Goal: Task Accomplishment & Management: Complete application form

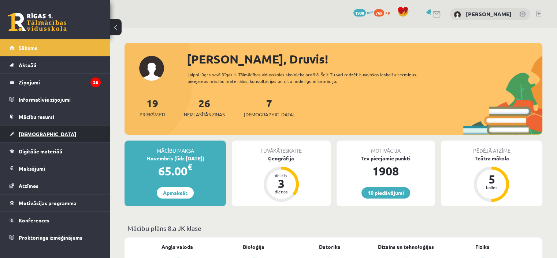
click at [26, 133] on span "[DEMOGRAPHIC_DATA]" at bounding box center [48, 133] width 58 height 7
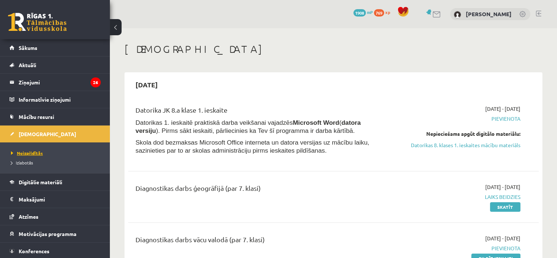
click at [33, 151] on span "Neizpildītās" at bounding box center [27, 153] width 32 height 6
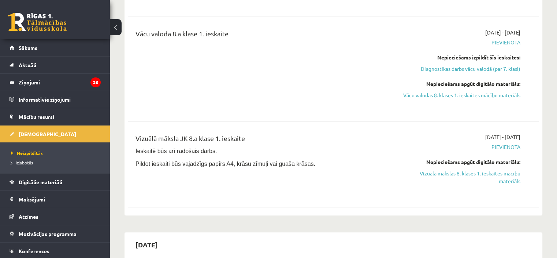
scroll to position [607, 0]
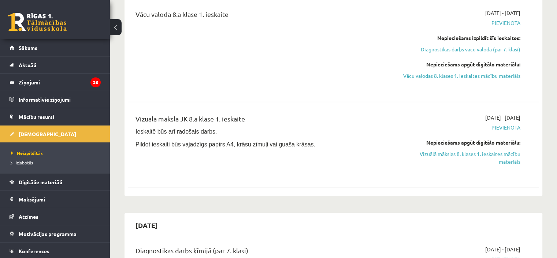
click at [424, 85] on div "Vācu valoda 8.a klase 1. ieskaite 2025-10-01 - 2025-10-15 Pievienota Nepiecieša…" at bounding box center [333, 49] width 411 height 95
click at [466, 150] on link "Vizuālā mākslas 8. klases 1. ieskaites mācību materiāls" at bounding box center [460, 157] width 121 height 15
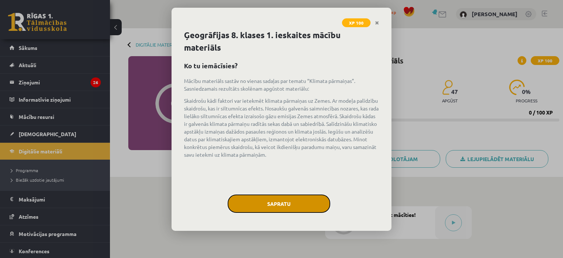
click at [265, 206] on button "Sapratu" at bounding box center [279, 203] width 103 height 18
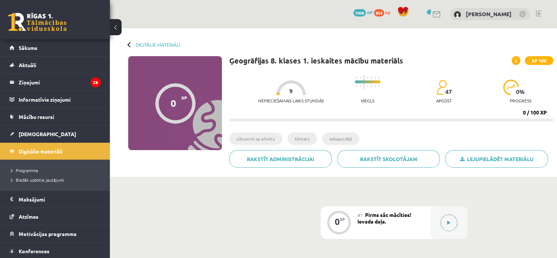
click at [447, 223] on button at bounding box center [449, 222] width 17 height 17
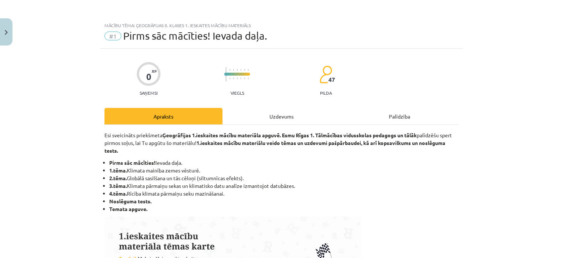
click at [277, 115] on div "Uzdevums" at bounding box center [281, 116] width 118 height 16
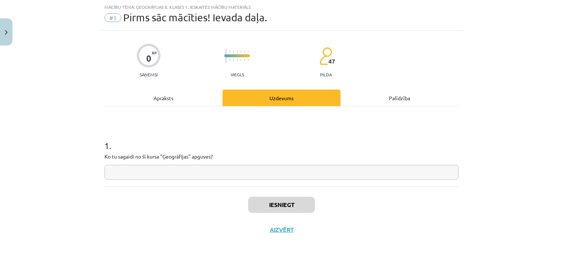
click at [150, 171] on input "text" at bounding box center [281, 172] width 354 height 15
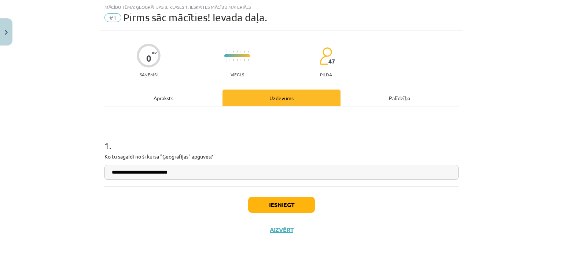
type input "**********"
click at [279, 212] on button "Iesniegt" at bounding box center [281, 204] width 67 height 16
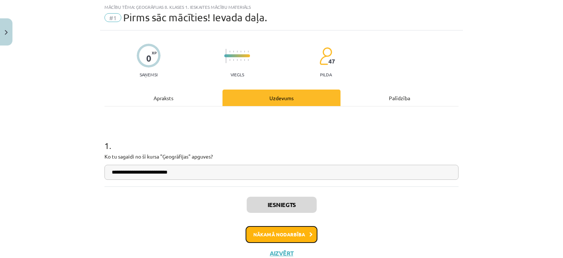
click at [270, 234] on button "Nākamā nodarbība" at bounding box center [282, 234] width 72 height 17
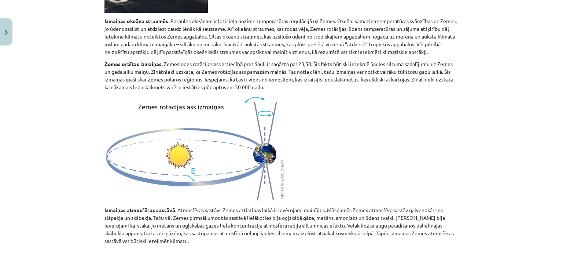
scroll to position [441, 0]
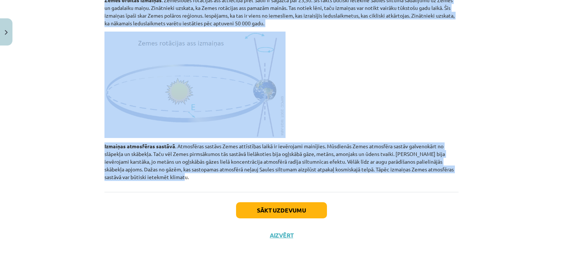
drag, startPoint x: 103, startPoint y: 121, endPoint x: 380, endPoint y: 166, distance: 280.6
copy div "Loremip dolorsi ametc adipisc Eli seddoeiu te, inc ut laboree dolorem, aliquaen…"
click at [277, 202] on button "Sākt uzdevumu" at bounding box center [281, 210] width 91 height 16
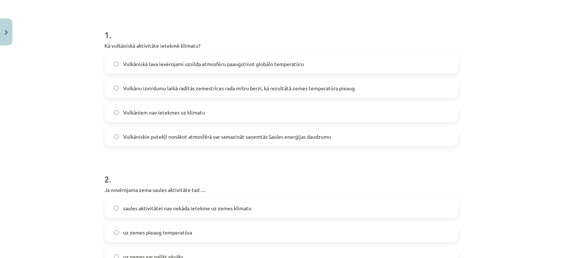
scroll to position [140, 0]
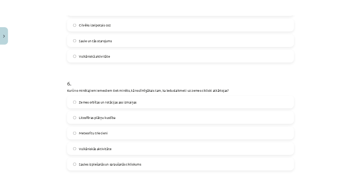
scroll to position [918, 0]
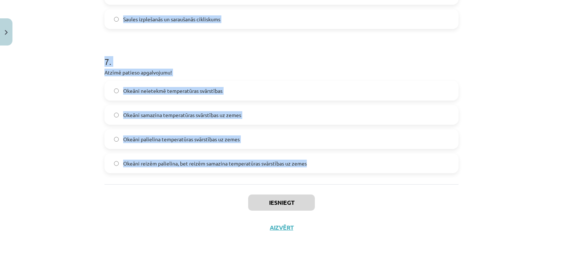
drag, startPoint x: 103, startPoint y: 22, endPoint x: 322, endPoint y: 167, distance: 262.8
copy form "3 . Lo ipsumdolor sitametcon adipisc elitsed? Doeiusmodt inci utlaboreet dolore…"
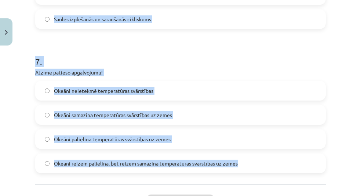
click at [258, 58] on h1 "7 ." at bounding box center [180, 55] width 290 height 23
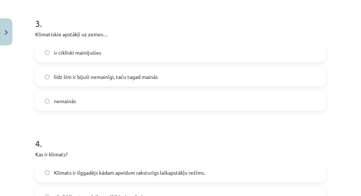
scroll to position [407, 0]
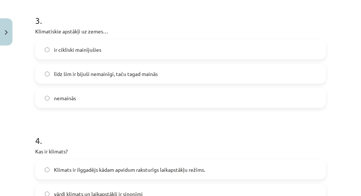
click at [44, 50] on label "ir cikliski mainījušies" at bounding box center [180, 49] width 289 height 18
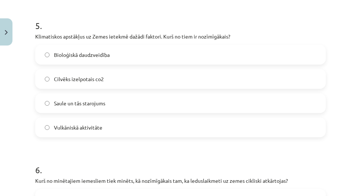
scroll to position [656, 0]
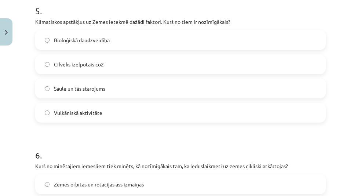
click at [16, 115] on div "Mācību tēma: Ģeogrāfijas 8. klases 1. ieskaites mācību materiāls #2 1. tēma. Kl…" at bounding box center [180, 98] width 361 height 196
click at [21, 125] on div "Mācību tēma: Ģeogrāfijas 8. klases 1. ieskaites mācību materiāls #2 1. tēma. Kl…" at bounding box center [180, 98] width 361 height 196
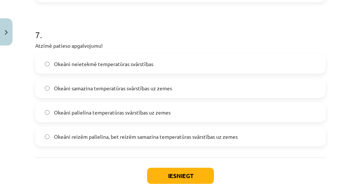
scroll to position [952, 0]
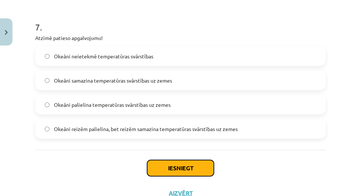
click at [177, 167] on button "Iesniegt" at bounding box center [180, 168] width 67 height 16
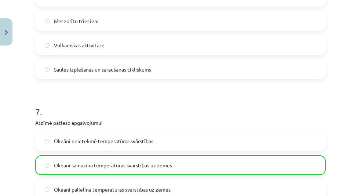
scroll to position [1003, 0]
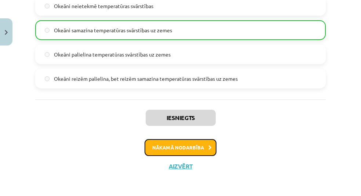
click at [160, 145] on button "Nākamā nodarbība" at bounding box center [180, 147] width 72 height 17
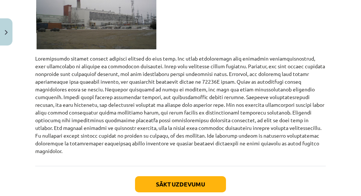
scroll to position [912, 0]
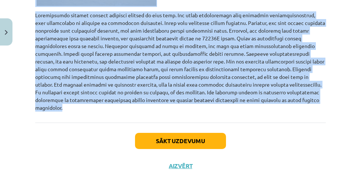
drag, startPoint x: 36, startPoint y: 133, endPoint x: 255, endPoint y: 113, distance: 220.4
copy div "Loremip dolorsita co adi elitse (doeiusmodte incidi) Utlaboreet dolor, mag aliq…"
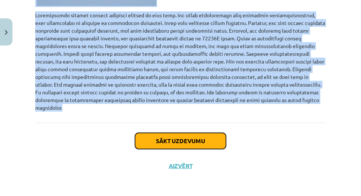
click at [182, 144] on button "Sākt uzdevumu" at bounding box center [180, 141] width 91 height 16
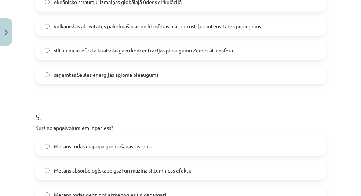
scroll to position [847, 0]
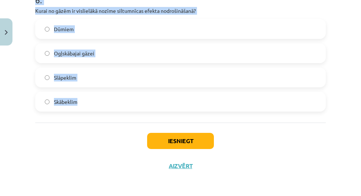
drag, startPoint x: 35, startPoint y: 7, endPoint x: 133, endPoint y: 118, distance: 148.5
copy form "0 . Loremipsumdolors ametconse adipisc elitseddo eiusmod … Tempor incidid Utla …"
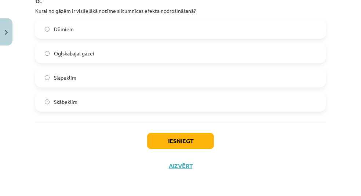
click at [60, 134] on div "Iesniegt Aizvērt" at bounding box center [180, 147] width 290 height 51
click at [353, 154] on div "Mācību tēma: Ģeogrāfijas 8. klases 1. ieskaites mācību materiāls #3 2. tēma. Gl…" at bounding box center [180, 98] width 361 height 196
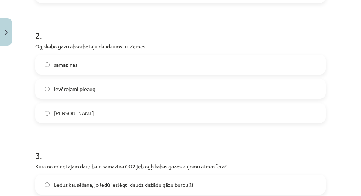
scroll to position [287, 0]
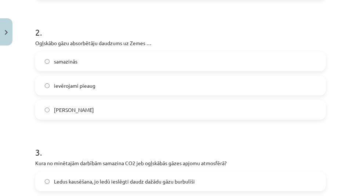
click at [72, 61] on span "samazinās" at bounding box center [65, 62] width 23 height 8
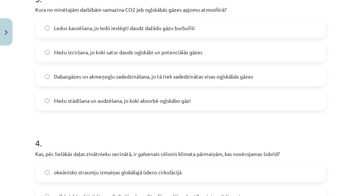
scroll to position [439, 0]
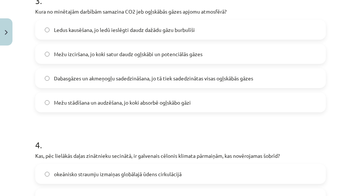
click at [258, 104] on label "Mežu stādīšana un audzēšana, jo koki absorbē ogļskābo gāzi" at bounding box center [180, 102] width 289 height 18
click at [320, 92] on div "12 XP Saņemsi Sarežģīts 47 pilda Apraksts Uzdevums Palīdzība 1 . Elektroenerģij…" at bounding box center [180, 104] width 299 height 965
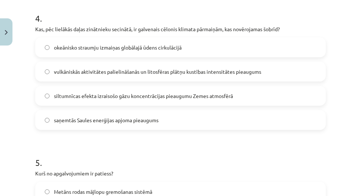
scroll to position [579, 0]
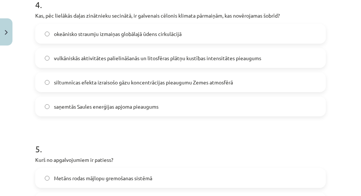
click at [301, 46] on div "okeānisko straumju izmaiņas globālajā ūdens cirkulācijā vulkāniskās aktivitātes…" at bounding box center [180, 70] width 290 height 92
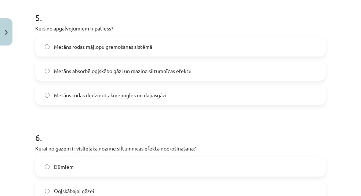
scroll to position [716, 0]
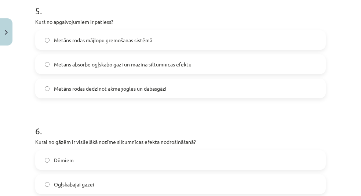
click at [49, 39] on label "Metāns rodas mājlopu gremošanas sistēmā" at bounding box center [180, 40] width 289 height 18
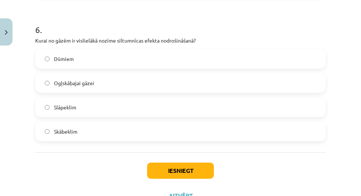
scroll to position [812, 0]
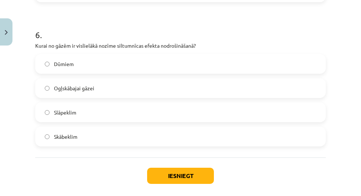
click at [103, 88] on label "Ogļskābajai gāzei" at bounding box center [180, 88] width 289 height 18
click at [162, 173] on button "Iesniegt" at bounding box center [180, 175] width 67 height 16
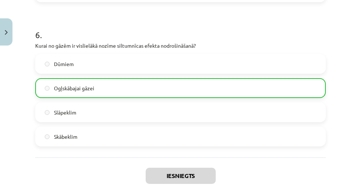
scroll to position [871, 0]
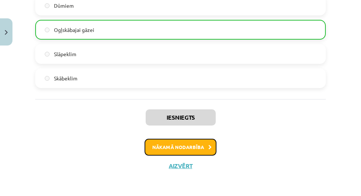
click at [185, 144] on button "Nākamā nodarbība" at bounding box center [180, 147] width 72 height 17
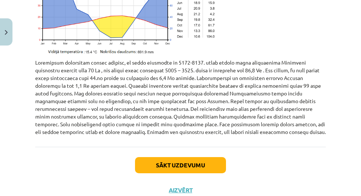
scroll to position [1777, 0]
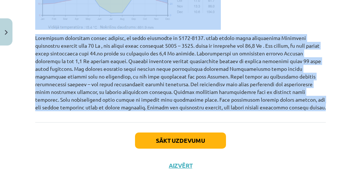
drag, startPoint x: 36, startPoint y: 39, endPoint x: 292, endPoint y: 113, distance: 267.0
copy div "Loremip dolorsita consecte adipis. Eli seddoe tempori. Utlabor etd magnaal enim…"
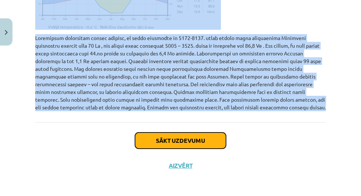
click at [195, 139] on button "Sākt uzdevumu" at bounding box center [180, 140] width 91 height 16
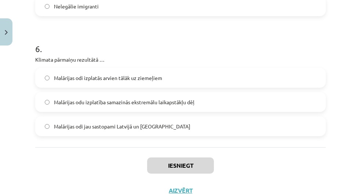
scroll to position [911, 0]
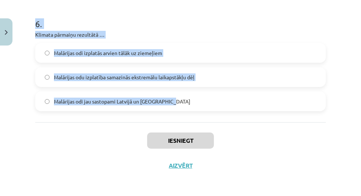
drag, startPoint x: 35, startPoint y: 3, endPoint x: 194, endPoint y: 117, distance: 195.9
copy form "4 . Lor ipsumdolor Sitametc adipi elitsed doeiusmo temporinc? Utlab etdo magnaa…"
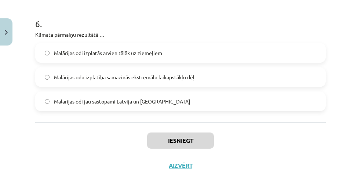
click at [61, 128] on div "Iesniegt Aizvērt" at bounding box center [180, 147] width 290 height 51
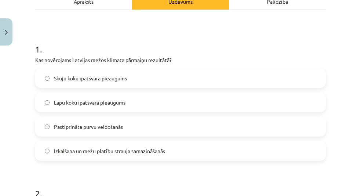
scroll to position [130, 0]
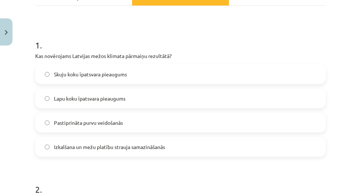
click at [79, 95] on span "Lapu koku īpatsvara pieaugums" at bounding box center [89, 99] width 71 height 8
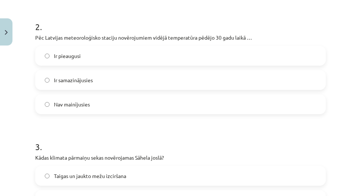
scroll to position [295, 0]
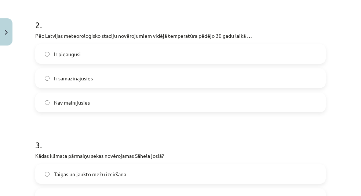
click at [91, 56] on label "Ir pieaugusi" at bounding box center [180, 54] width 289 height 18
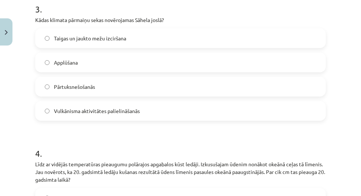
scroll to position [434, 0]
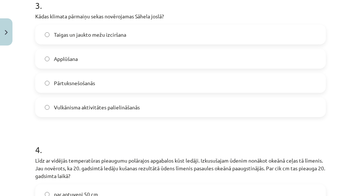
click at [66, 83] on span "Pārtuksnešošanās" at bounding box center [74, 83] width 41 height 8
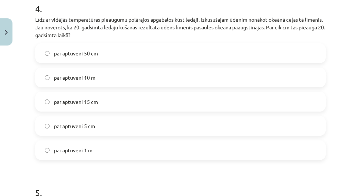
scroll to position [578, 0]
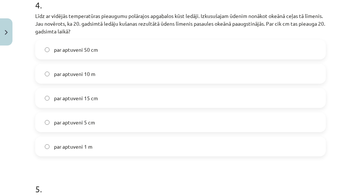
click at [103, 99] on label "par aptuveni 15 cm" at bounding box center [180, 98] width 289 height 18
click at [15, 147] on div "Mācību tēma: Ģeogrāfijas 8. klases 1. ieskaites mācību materiāls #4 3. tēma. Kl…" at bounding box center [180, 98] width 361 height 196
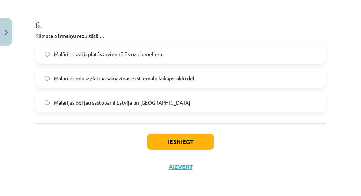
scroll to position [905, 0]
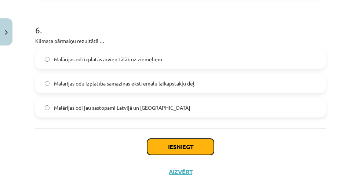
click at [187, 146] on button "Iesniegt" at bounding box center [180, 147] width 67 height 16
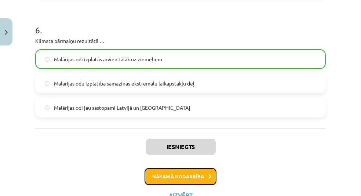
click at [167, 173] on button "Nākamā nodarbība" at bounding box center [180, 176] width 72 height 17
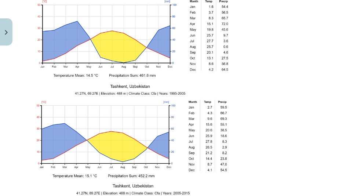
scroll to position [1363, 0]
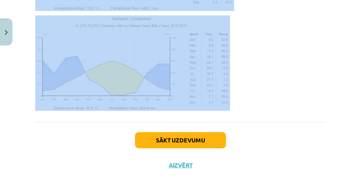
drag, startPoint x: 36, startPoint y: 122, endPoint x: 236, endPoint y: 111, distance: 200.8
copy div "Loremi dolorsi ametcons adip elitseddoei Temporinci utlabor, et dolorem aliquae…"
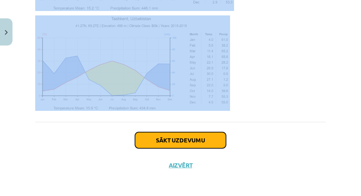
click at [186, 139] on button "Sākt uzdevumu" at bounding box center [180, 140] width 91 height 16
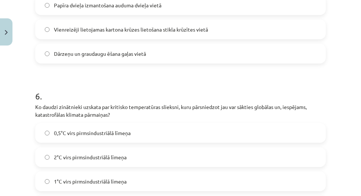
scroll to position [859, 0]
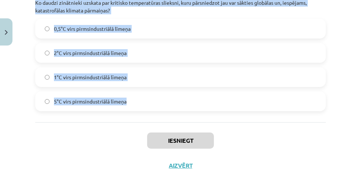
drag, startPoint x: 36, startPoint y: 145, endPoint x: 153, endPoint y: 108, distance: 122.4
copy form "5 . Lore ip dolorsi ametconse adipi elitsed doei tempori utlabor et dolorem? Al…"
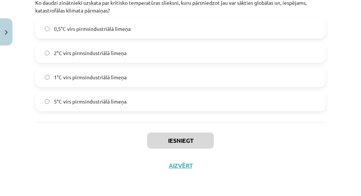
click at [69, 143] on div "Iesniegt Aizvērt" at bounding box center [180, 147] width 290 height 51
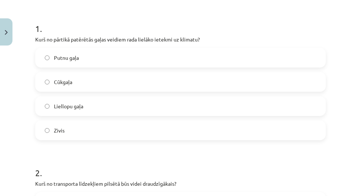
scroll to position [147, 0]
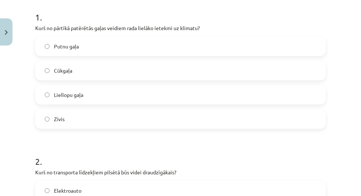
click at [89, 92] on label "Liellopu gaļa" at bounding box center [180, 94] width 289 height 18
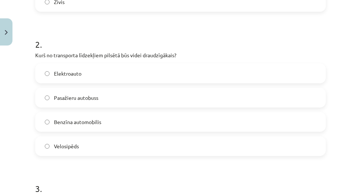
scroll to position [279, 0]
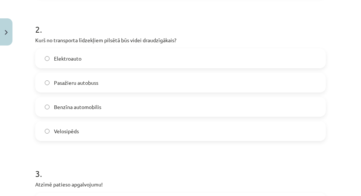
click at [93, 131] on label "Velosipēds" at bounding box center [180, 131] width 289 height 18
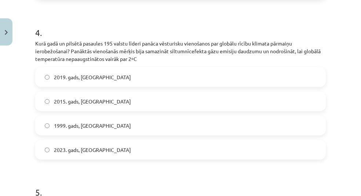
scroll to position [547, 0]
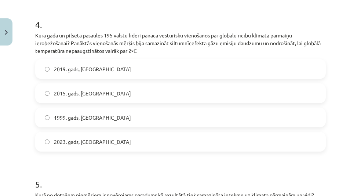
click at [129, 91] on label "2015. gads, [GEOGRAPHIC_DATA]" at bounding box center [180, 93] width 289 height 18
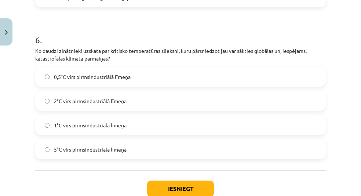
scroll to position [825, 0]
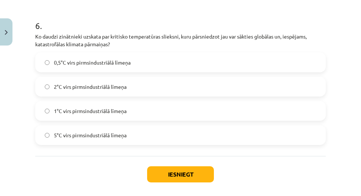
click at [40, 165] on div "Iesniegt Aizvērt" at bounding box center [180, 181] width 290 height 51
click at [82, 85] on span "2°C virs pirmsindustriālā līmeņa" at bounding box center [90, 87] width 73 height 8
click at [174, 171] on button "Iesniegt" at bounding box center [180, 174] width 67 height 16
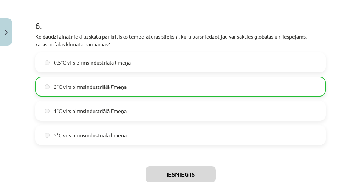
scroll to position [882, 0]
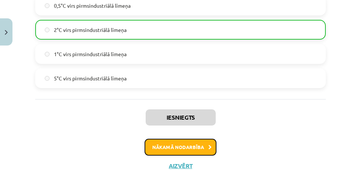
click at [163, 147] on button "Nākamā nodarbība" at bounding box center [180, 147] width 72 height 17
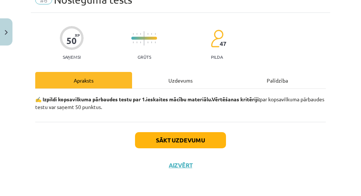
scroll to position [18, 0]
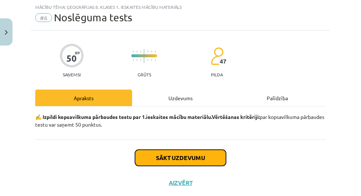
click at [181, 155] on button "Sākt uzdevumu" at bounding box center [180, 158] width 91 height 16
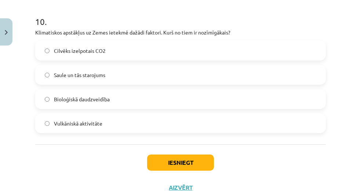
scroll to position [1393, 0]
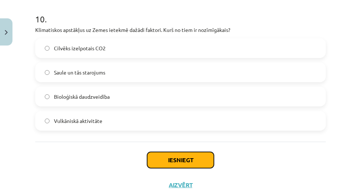
click at [179, 158] on button "Iesniegt" at bounding box center [180, 160] width 67 height 16
click at [153, 156] on button "Iesniegt" at bounding box center [180, 160] width 67 height 16
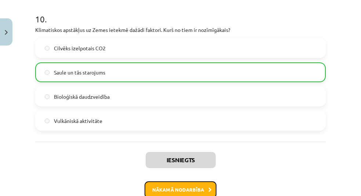
click at [169, 189] on button "Nākamā nodarbība" at bounding box center [180, 189] width 72 height 17
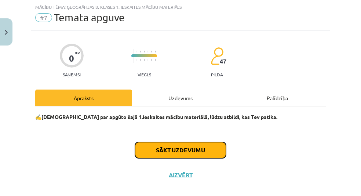
click at [182, 147] on button "Sākt uzdevumu" at bounding box center [180, 150] width 91 height 16
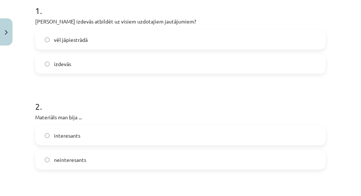
scroll to position [155, 0]
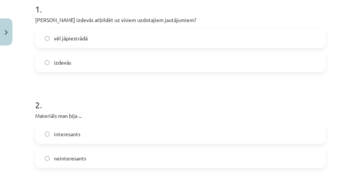
click at [45, 41] on label "vēl jāpiestrādā" at bounding box center [180, 38] width 289 height 18
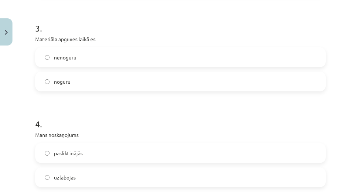
scroll to position [334, 0]
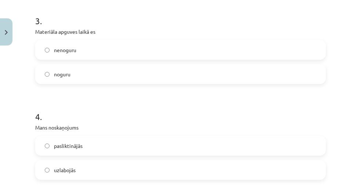
click at [74, 71] on label "noguru" at bounding box center [180, 74] width 289 height 18
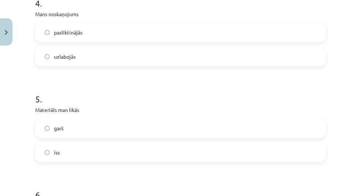
scroll to position [445, 0]
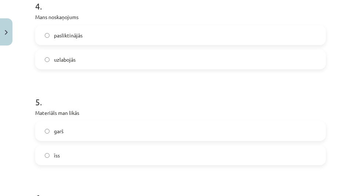
click at [84, 33] on label "pasliktinājās" at bounding box center [180, 35] width 289 height 18
click at [64, 130] on label "garš" at bounding box center [180, 131] width 289 height 18
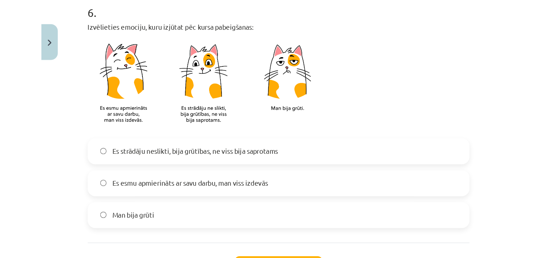
scroll to position [694, 0]
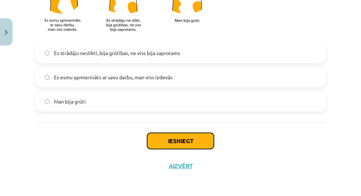
click at [176, 139] on button "Iesniegt" at bounding box center [180, 141] width 67 height 16
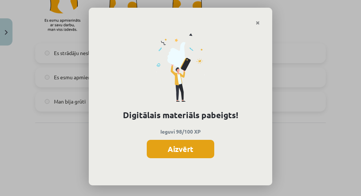
click at [181, 147] on button "Aizvērt" at bounding box center [180, 149] width 67 height 18
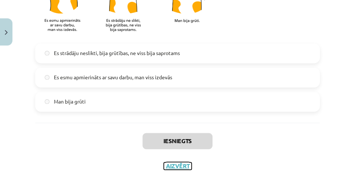
click at [170, 166] on button "Aizvērt" at bounding box center [178, 165] width 28 height 7
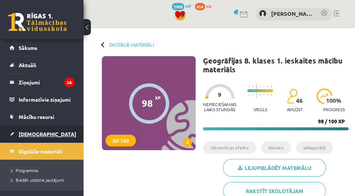
click at [30, 134] on span "[DEMOGRAPHIC_DATA]" at bounding box center [48, 133] width 58 height 7
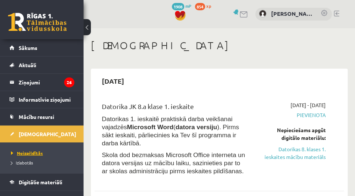
click at [34, 152] on span "Neizpildītās" at bounding box center [27, 153] width 32 height 6
